Goal: Complete application form

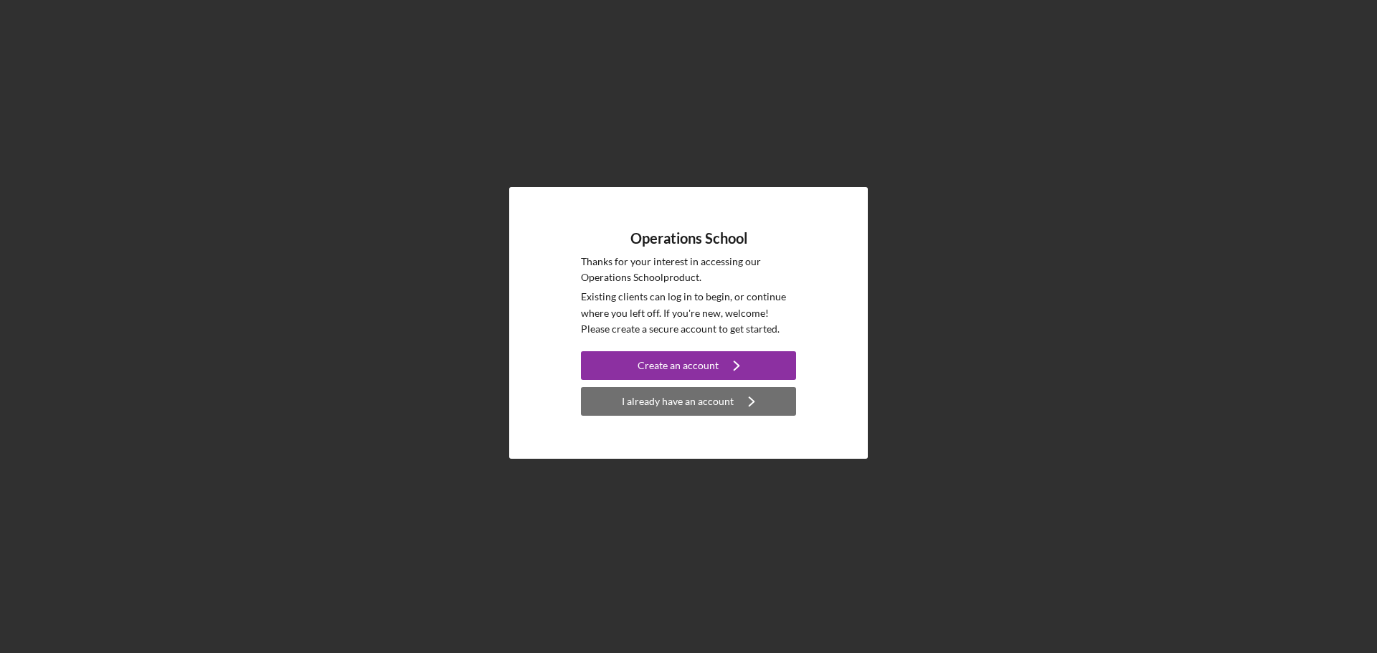
click at [710, 397] on div "I already have an account" at bounding box center [678, 401] width 112 height 29
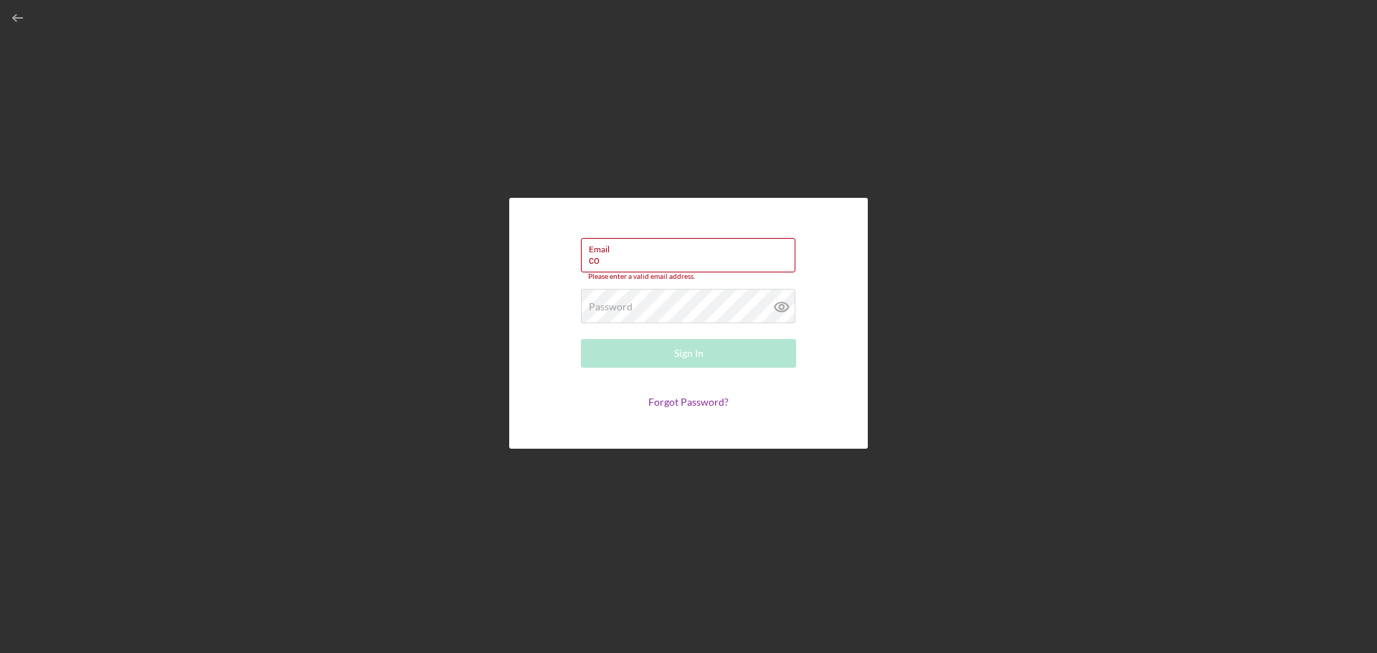
type input "[EMAIL_ADDRESS][DOMAIN_NAME]"
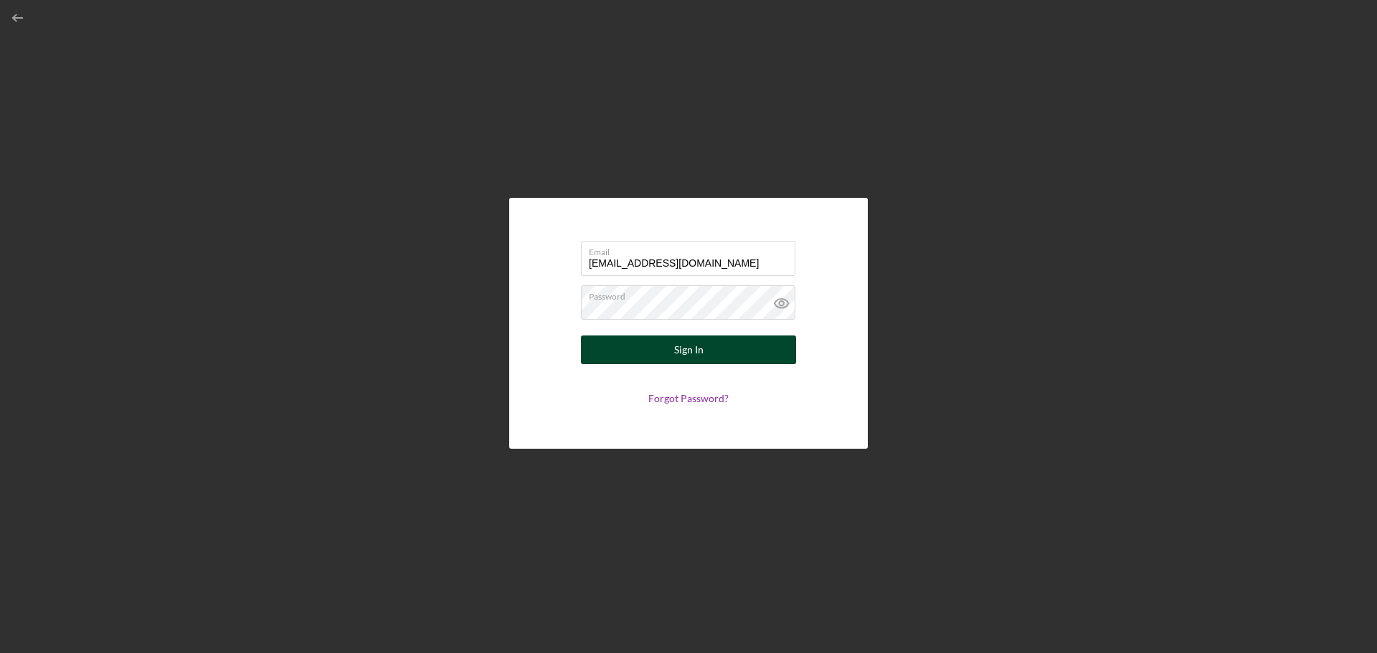
click at [688, 353] on div "Sign In" at bounding box center [688, 350] width 29 height 29
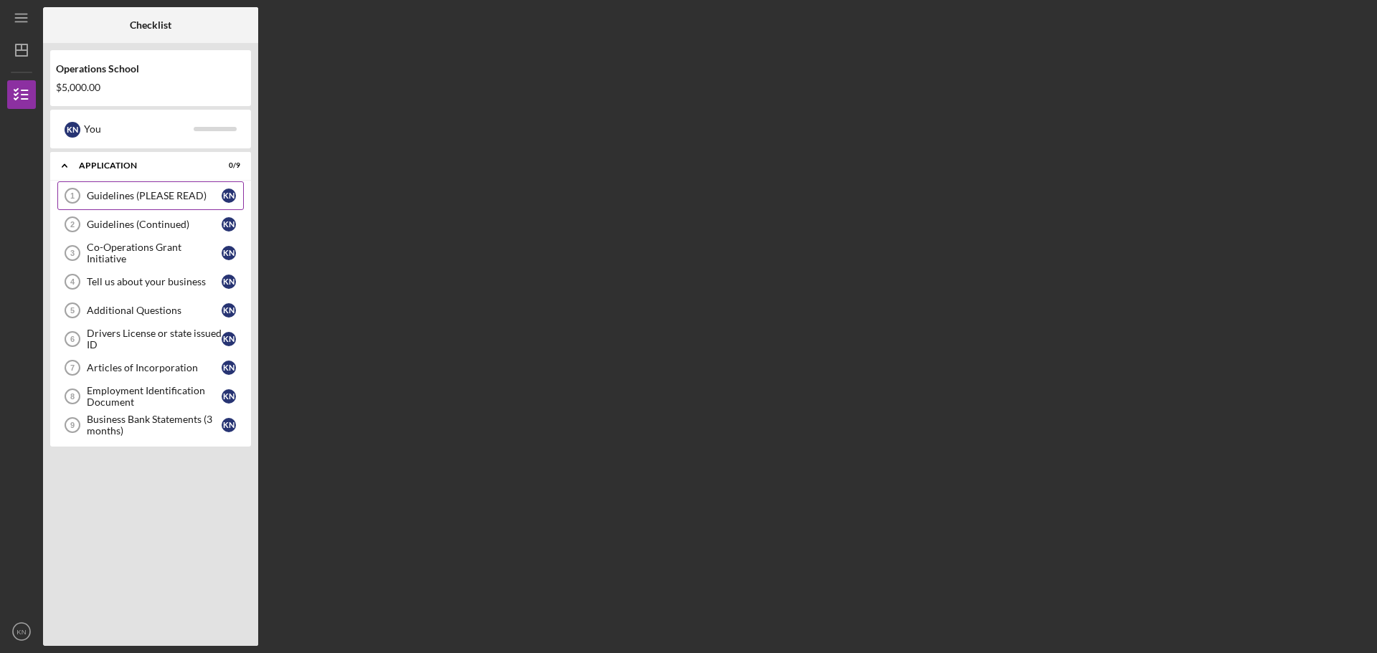
click at [115, 189] on link "Guidelines (PLEASE READ) 1 Guidelines (PLEASE READ) K N" at bounding box center [150, 195] width 186 height 29
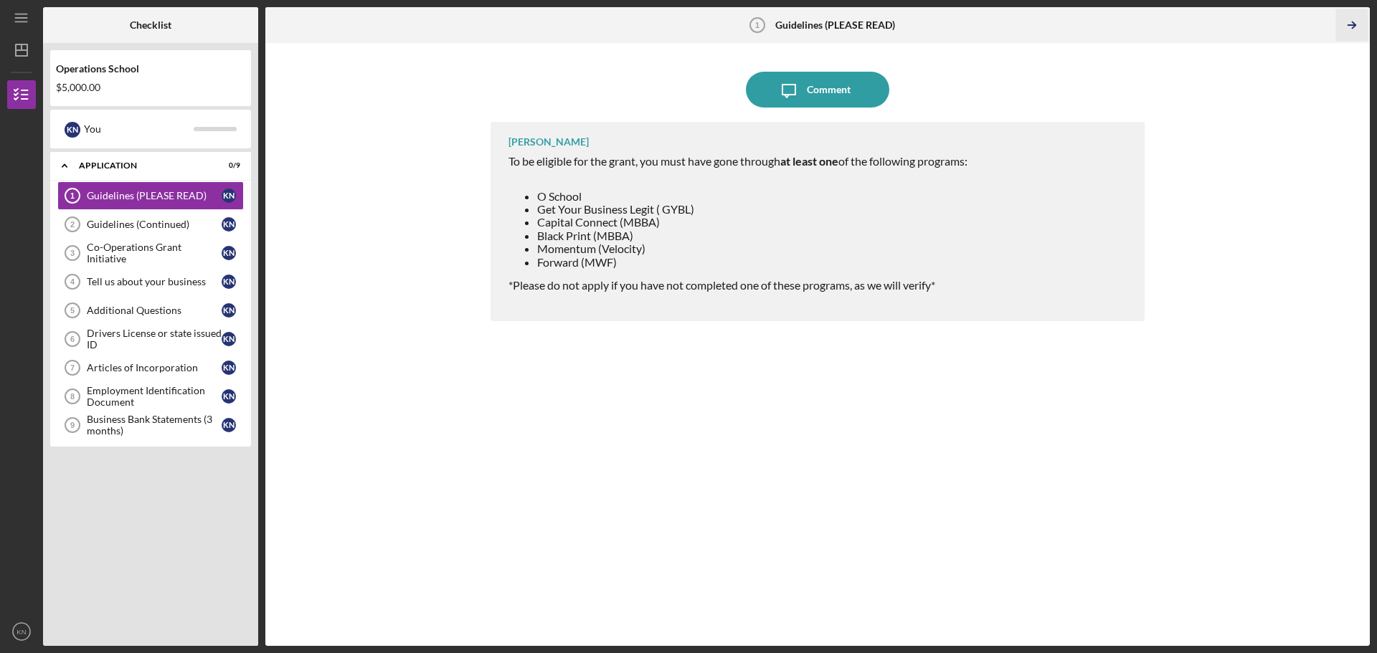
click at [1356, 24] on icon "Icon/Table Pagination Arrow" at bounding box center [1351, 25] width 32 height 32
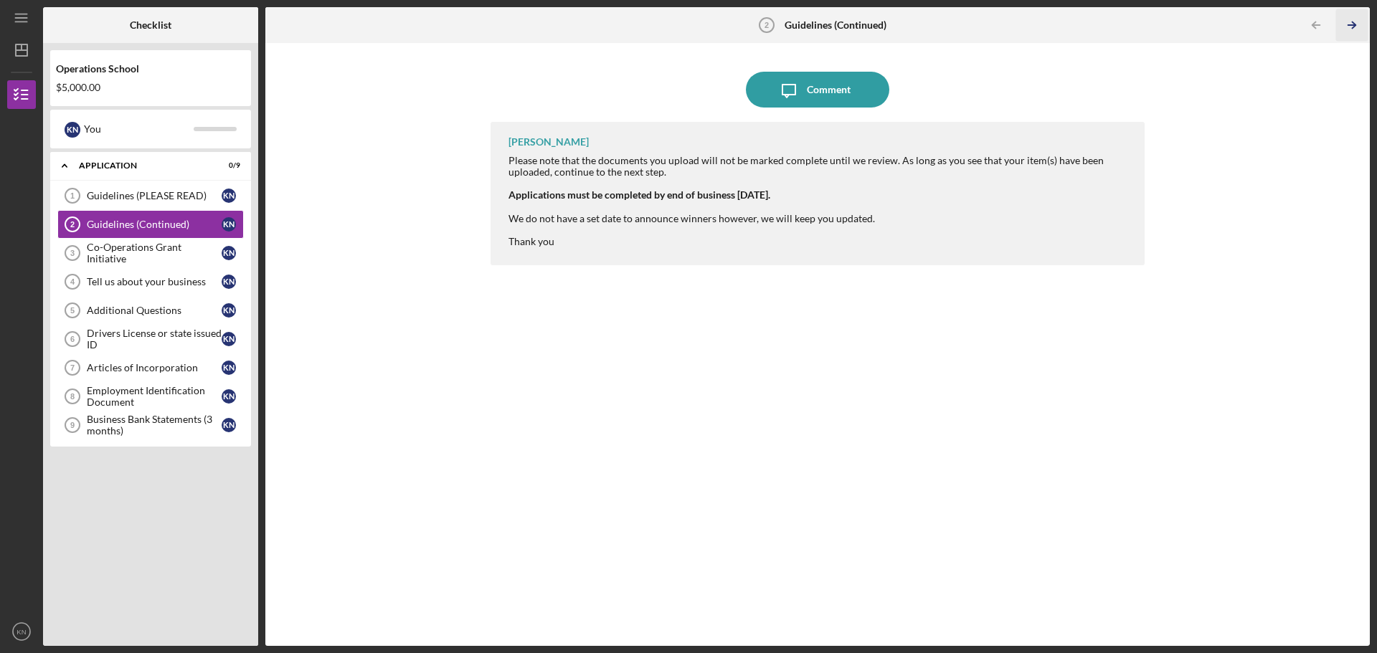
click at [1356, 24] on icon "Icon/Table Pagination Arrow" at bounding box center [1351, 25] width 32 height 32
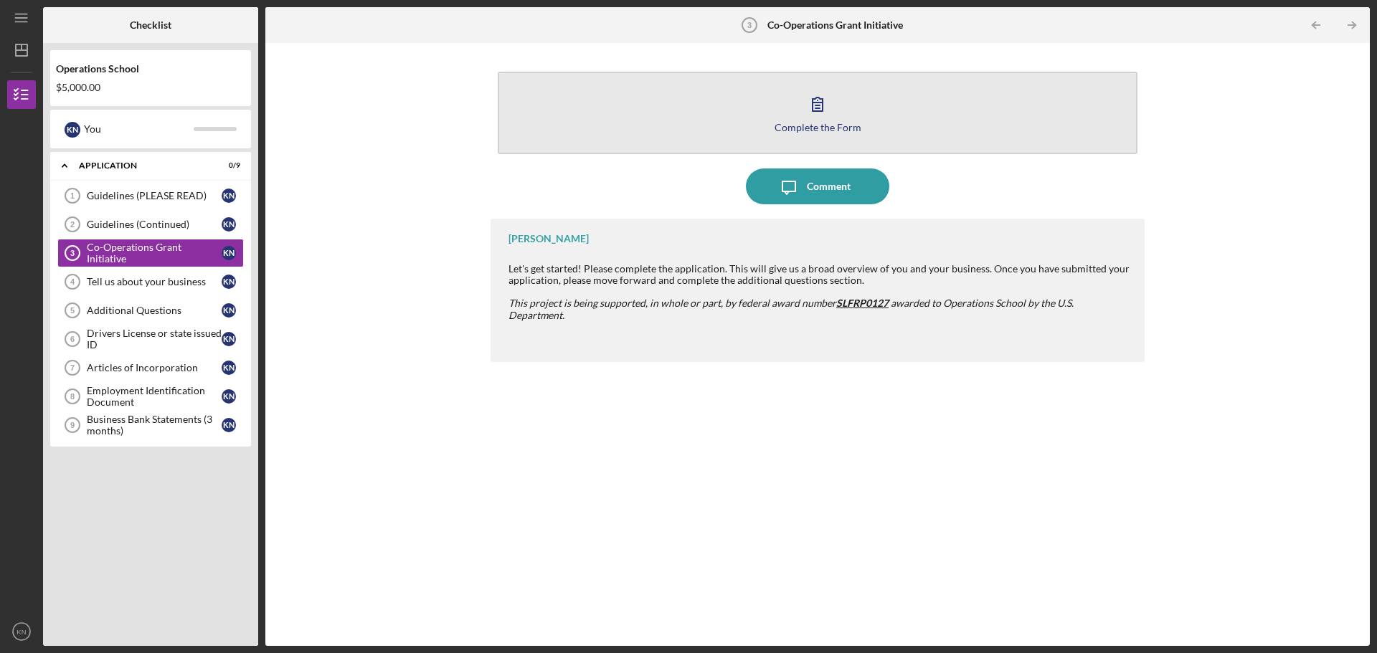
click at [795, 119] on button "Complete the Form Form" at bounding box center [818, 113] width 640 height 82
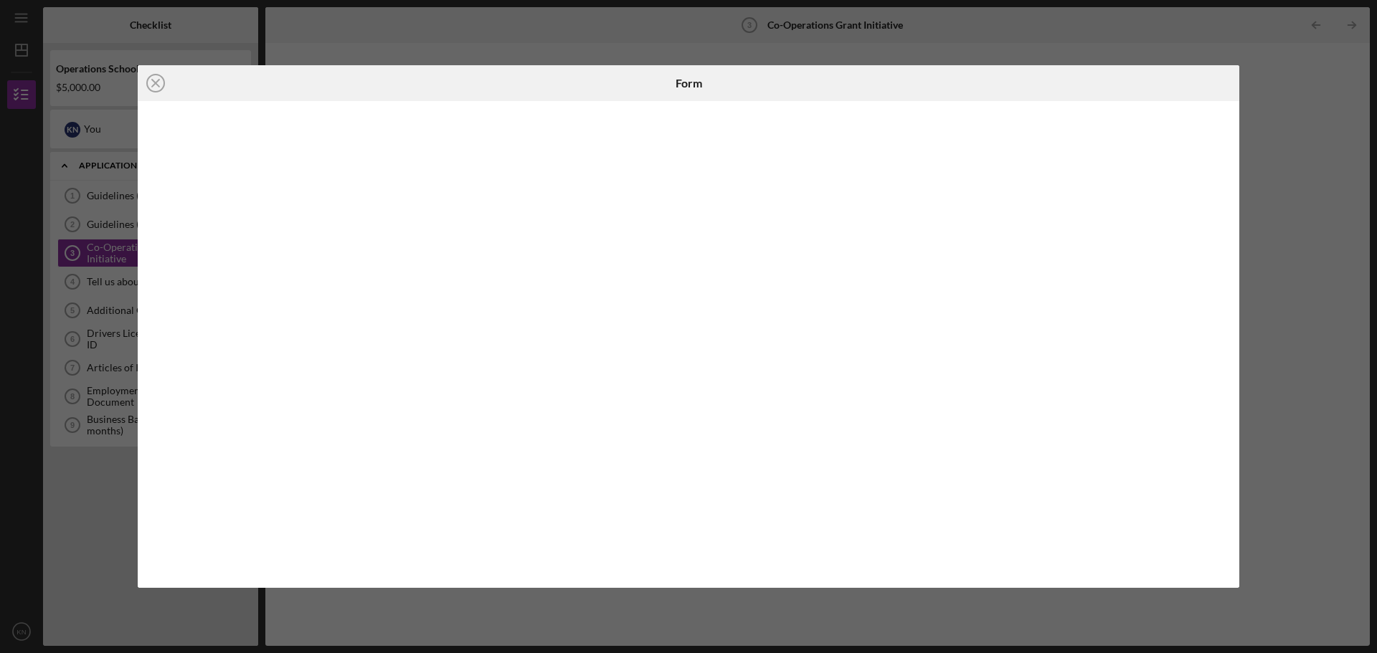
click at [1250, 62] on div "Icon/Close Form" at bounding box center [688, 326] width 1377 height 653
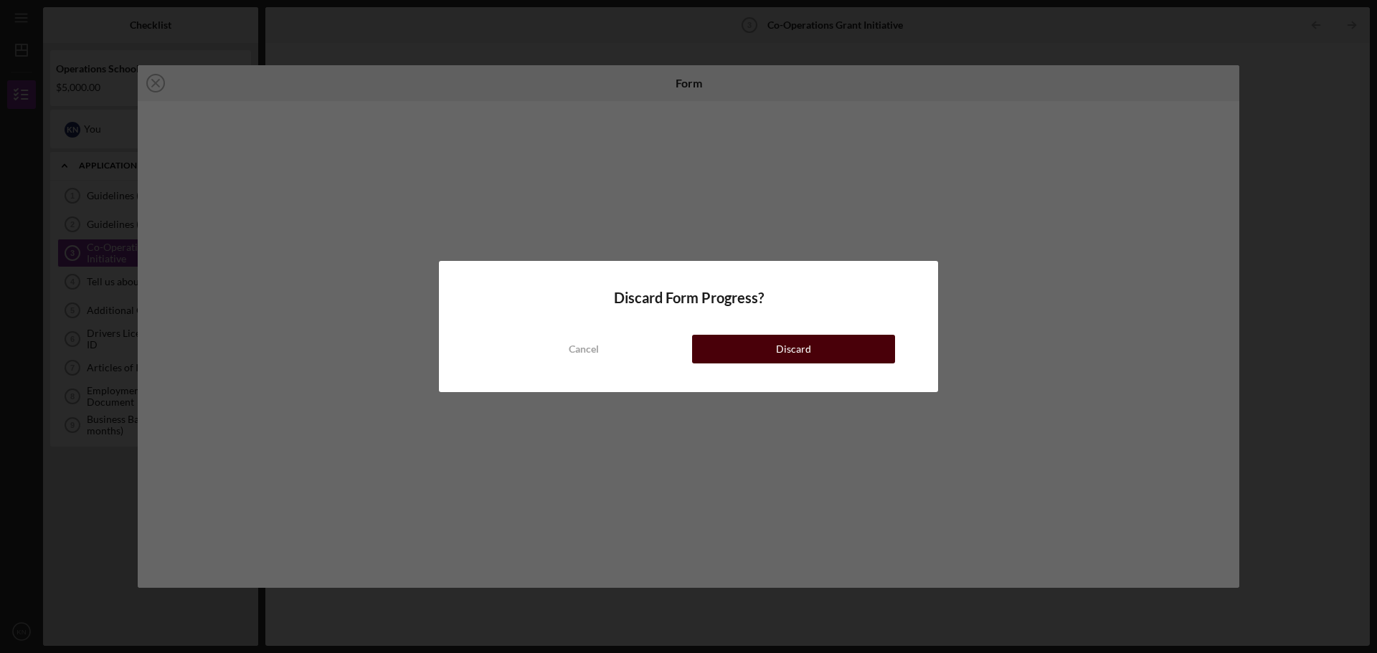
click at [728, 352] on button "Discard" at bounding box center [793, 349] width 203 height 29
